Goal: Communication & Community: Answer question/provide support

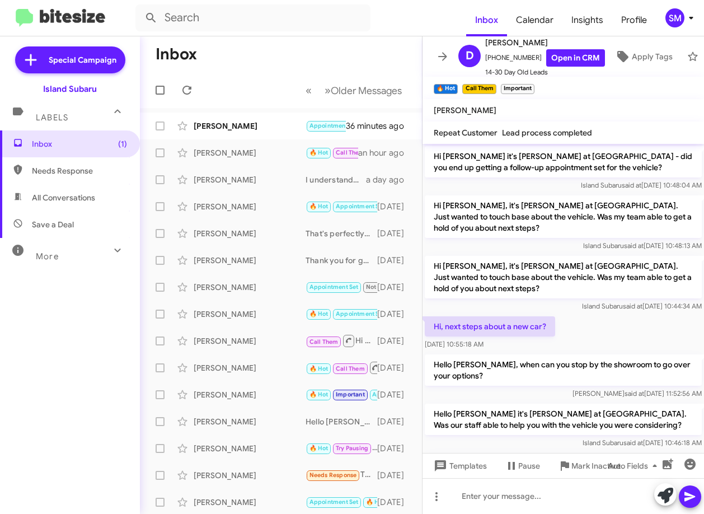
scroll to position [631, 0]
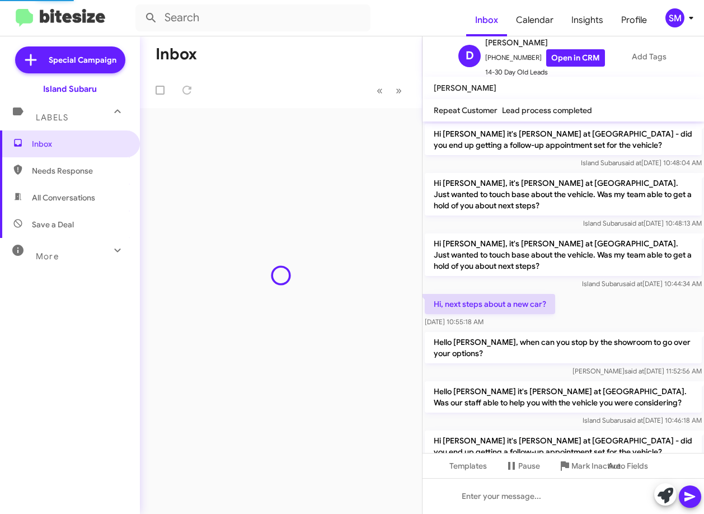
scroll to position [676, 0]
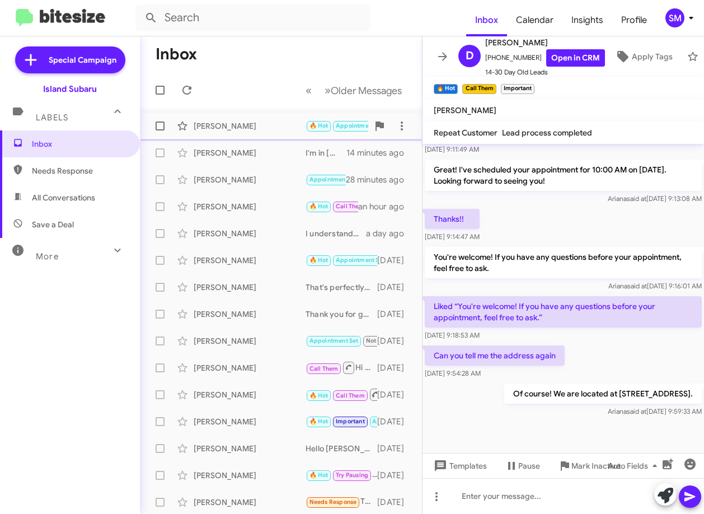
click at [238, 124] on div "[PERSON_NAME]" at bounding box center [250, 125] width 112 height 11
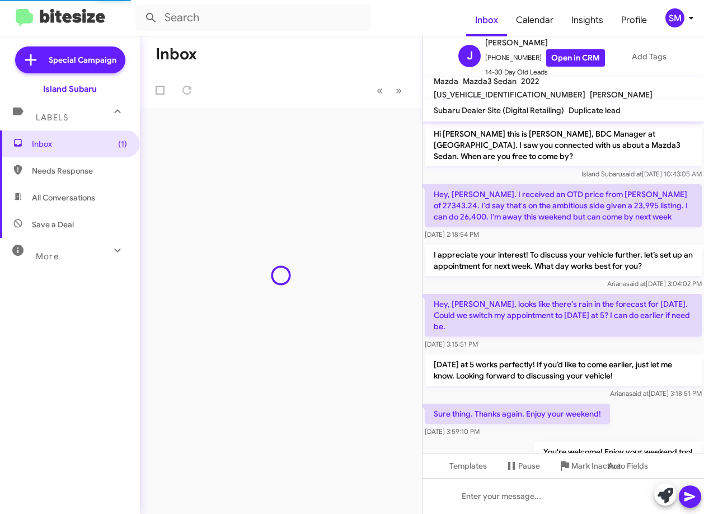
scroll to position [161, 0]
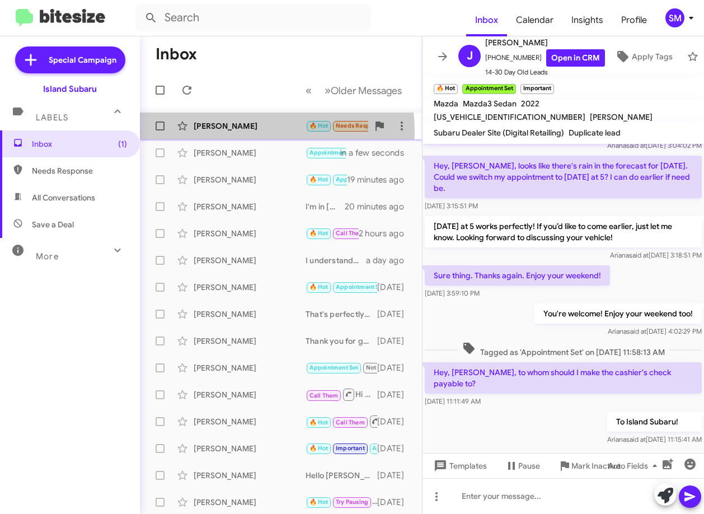
click at [248, 132] on div "Isabel Silva 🔥 Hot Needs Response En donde 2 minutes ago" at bounding box center [281, 126] width 264 height 22
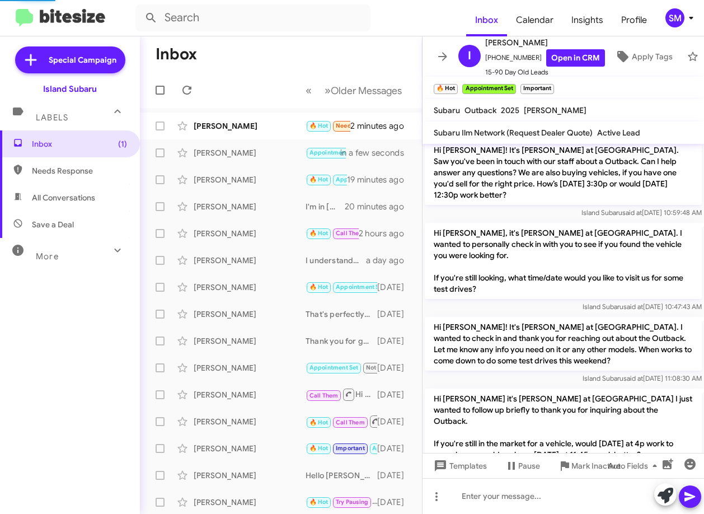
scroll to position [287, 0]
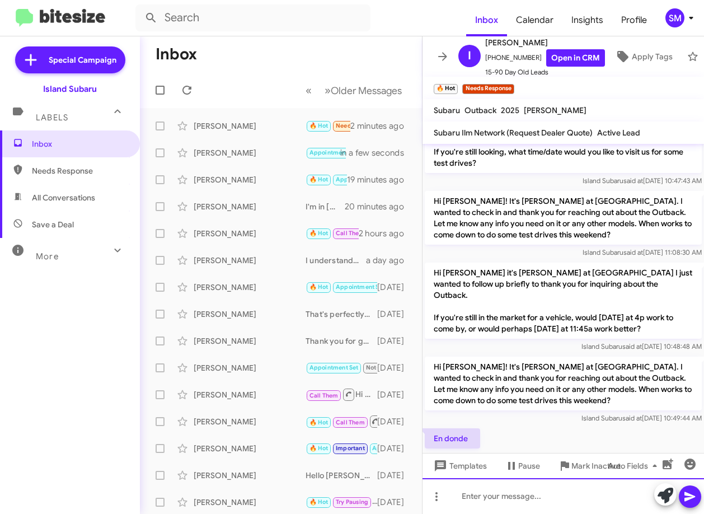
click at [481, 503] on div at bounding box center [564, 496] width 282 height 36
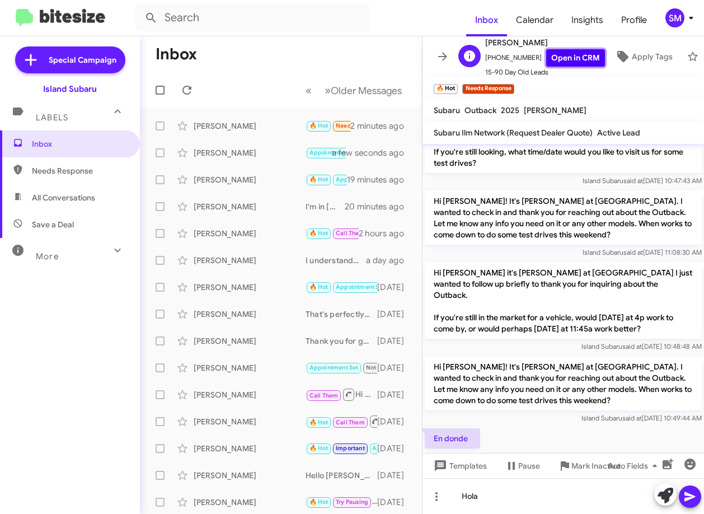
click at [561, 55] on link "Open in CRM" at bounding box center [575, 57] width 59 height 17
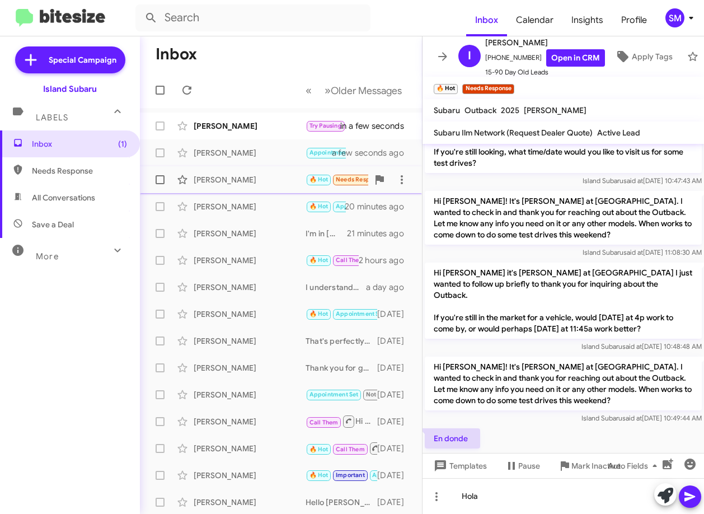
click at [228, 180] on div "[PERSON_NAME]" at bounding box center [250, 179] width 112 height 11
click at [250, 177] on div "[PERSON_NAME]" at bounding box center [250, 179] width 112 height 11
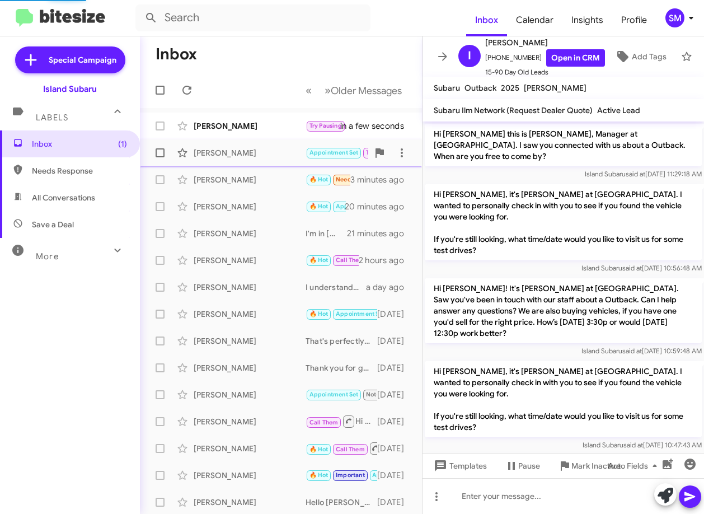
scroll to position [264, 0]
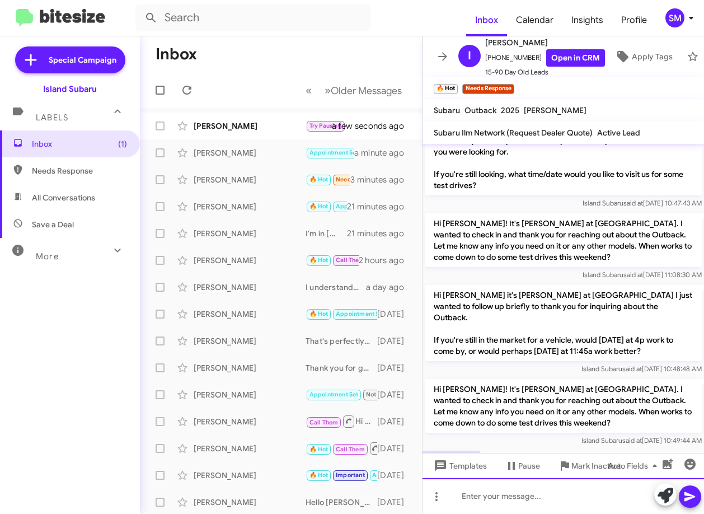
click at [477, 505] on div at bounding box center [564, 496] width 282 height 36
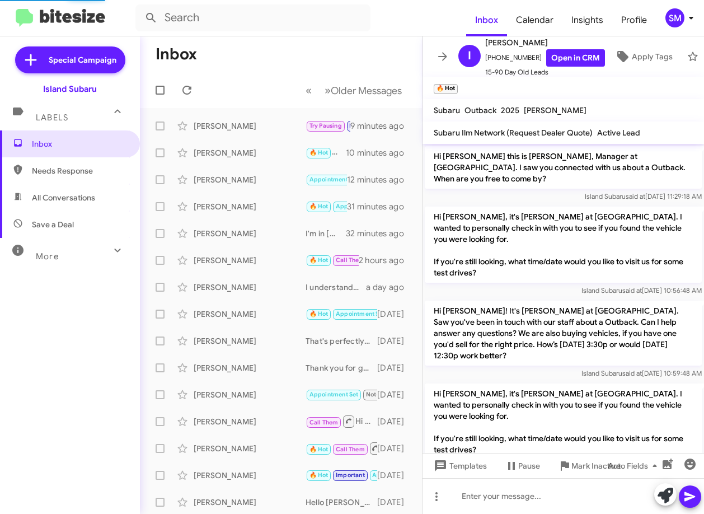
scroll to position [316, 0]
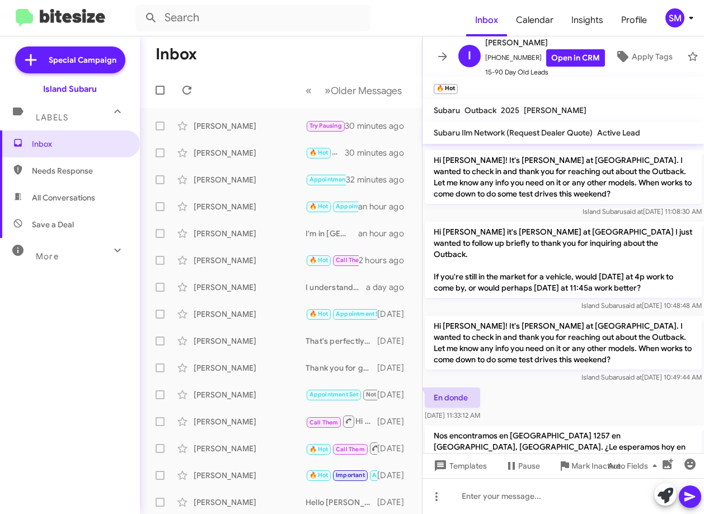
scroll to position [339, 0]
